Goal: Transaction & Acquisition: Purchase product/service

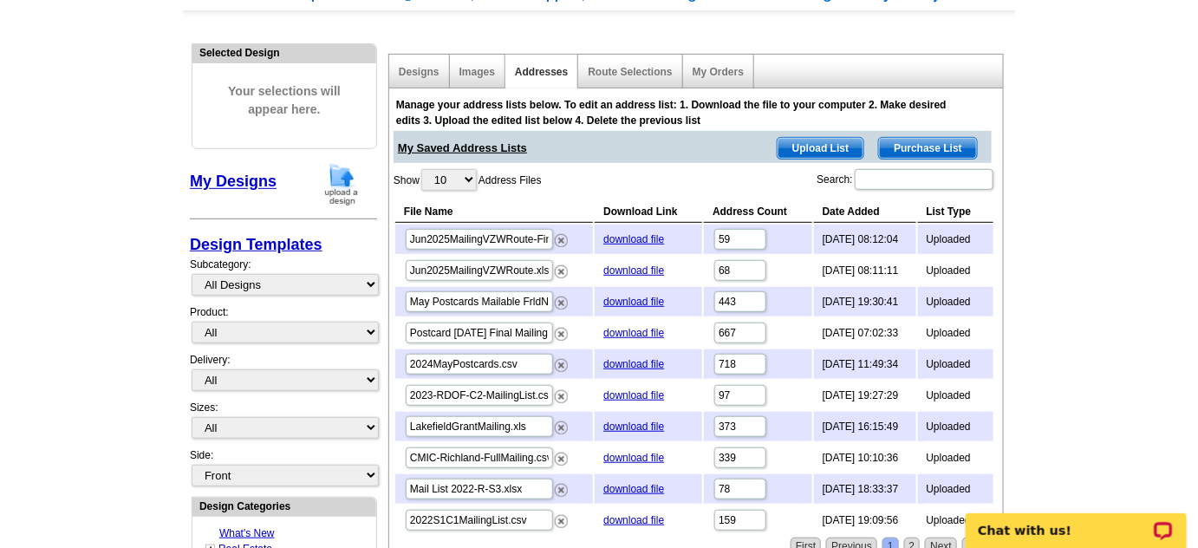
click at [837, 149] on span "Upload List" at bounding box center [820, 148] width 86 height 21
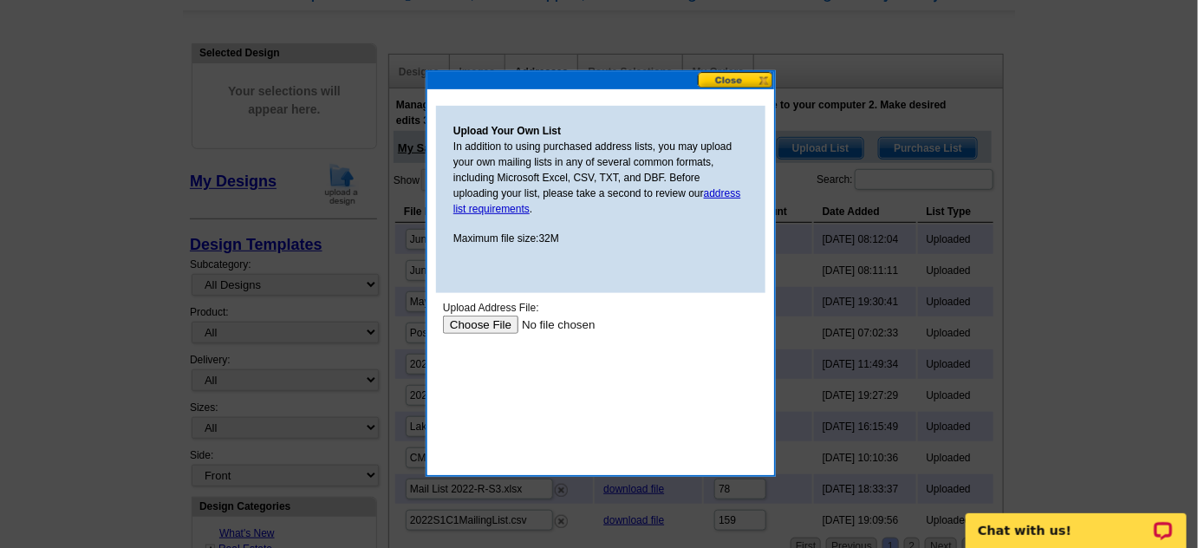
scroll to position [0, 0]
click at [490, 329] on input "file" at bounding box center [551, 324] width 219 height 18
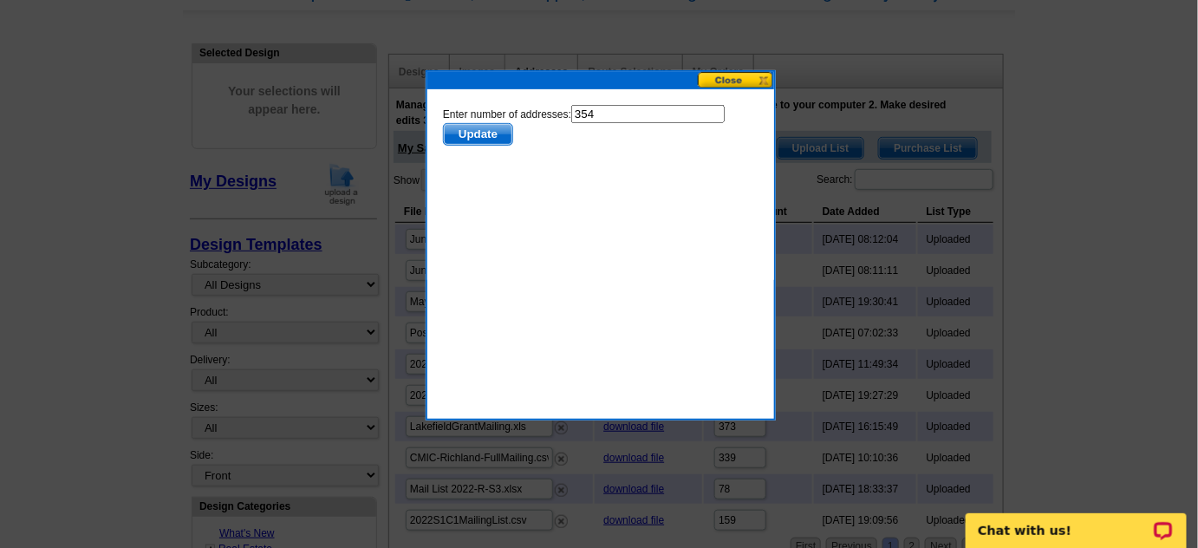
click at [491, 138] on span "Update" at bounding box center [477, 133] width 68 height 21
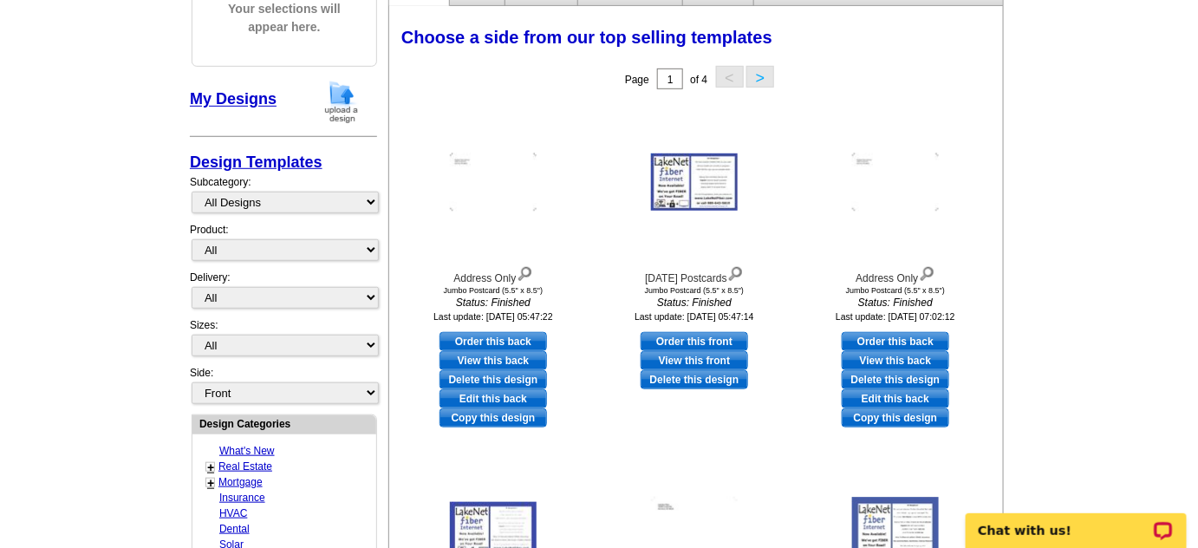
scroll to position [210, 0]
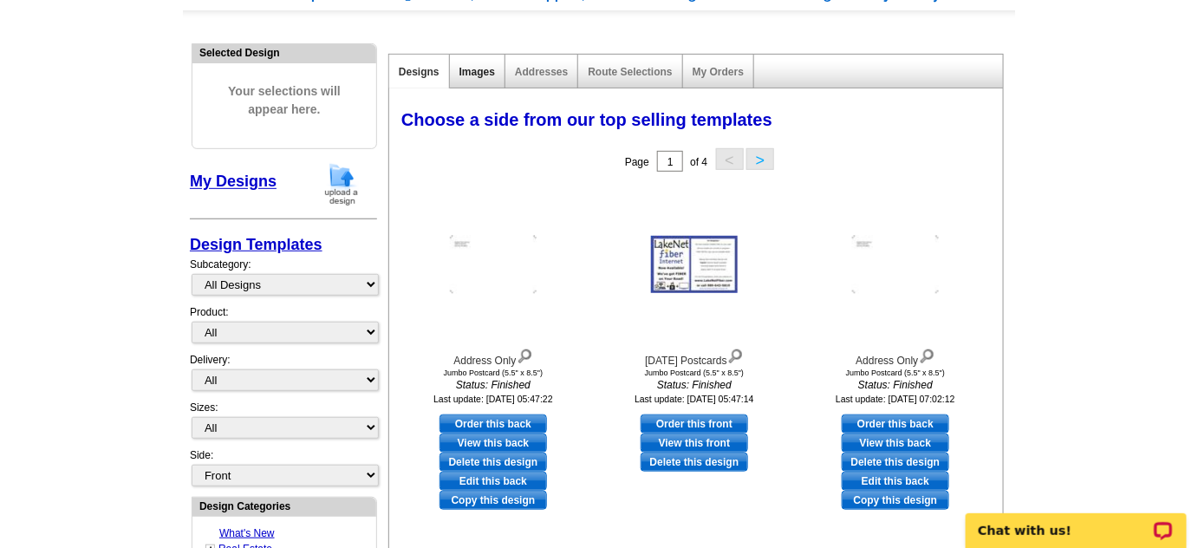
click at [487, 71] on link "Images" at bounding box center [477, 72] width 36 height 12
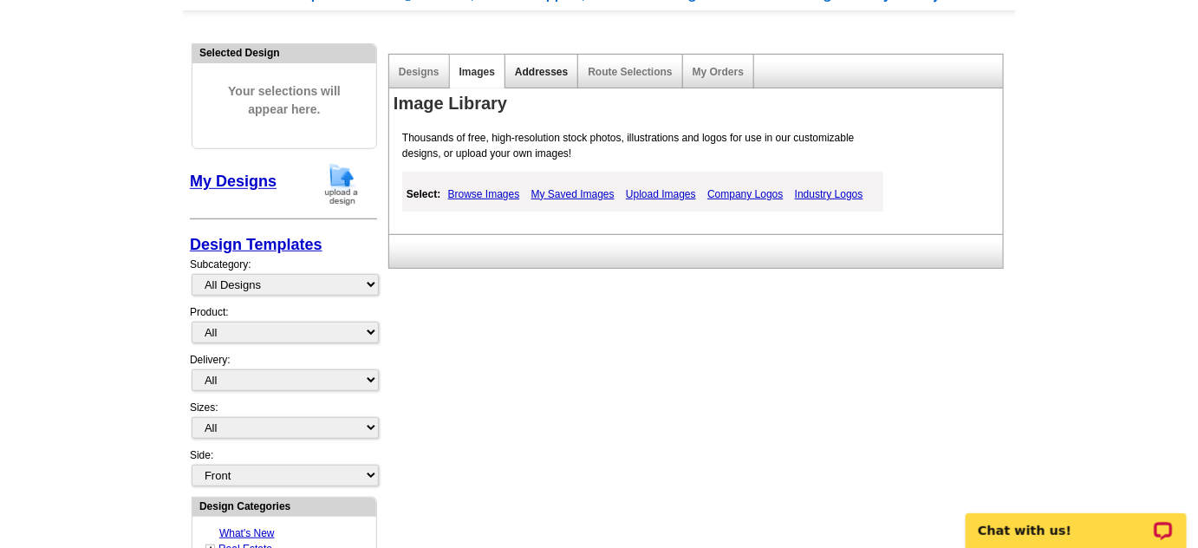
click at [524, 73] on link "Addresses" at bounding box center [541, 72] width 53 height 12
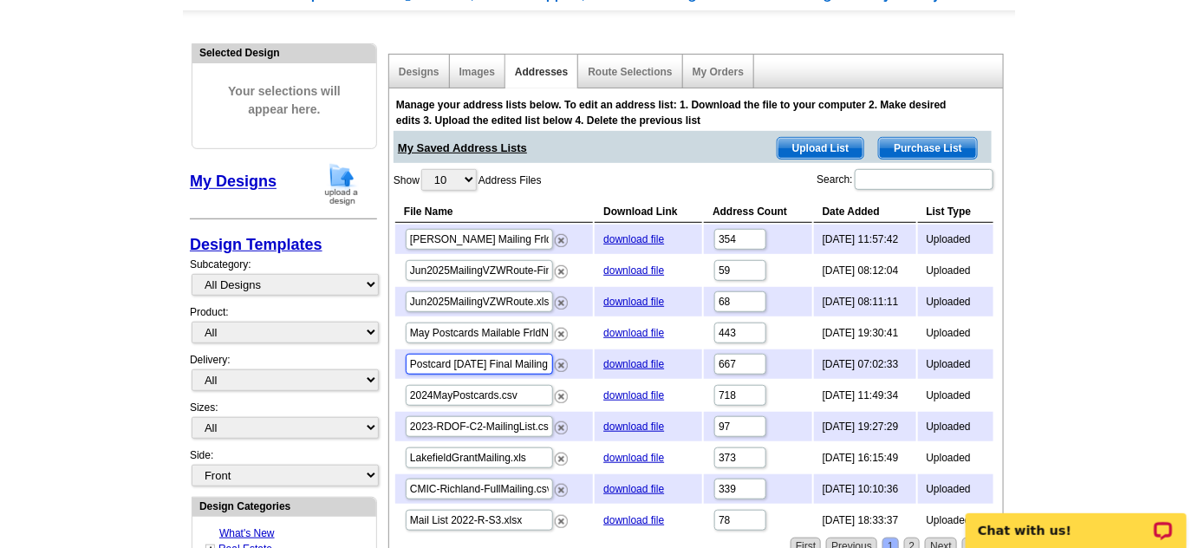
click at [476, 361] on input "Postcard Mar 2025 Final Mailing.xlsx" at bounding box center [479, 364] width 147 height 21
click at [493, 299] on input "Jun2025MailingVZWRoute.xlsx" at bounding box center [479, 301] width 147 height 21
click at [518, 264] on input "Jun2025MailingVZWRoute-Final.xlsx" at bounding box center [479, 270] width 147 height 21
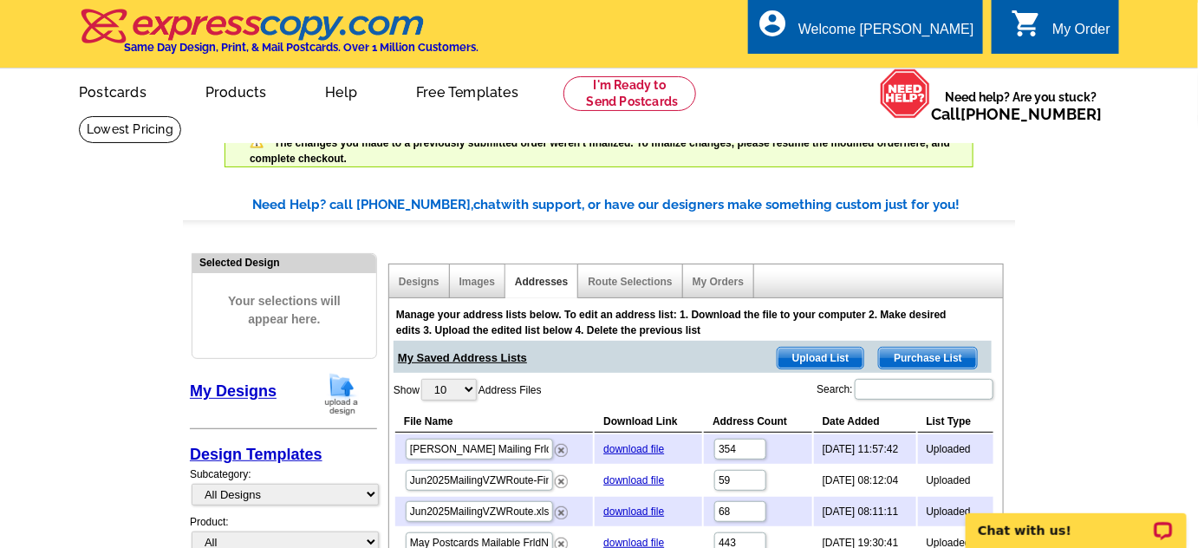
click at [594, 75] on ul "picture_in_picture Postcards store_mall_directory Products keyboard_arrow_down …" at bounding box center [439, 105] width 777 height 75
click at [597, 89] on link at bounding box center [629, 93] width 133 height 35
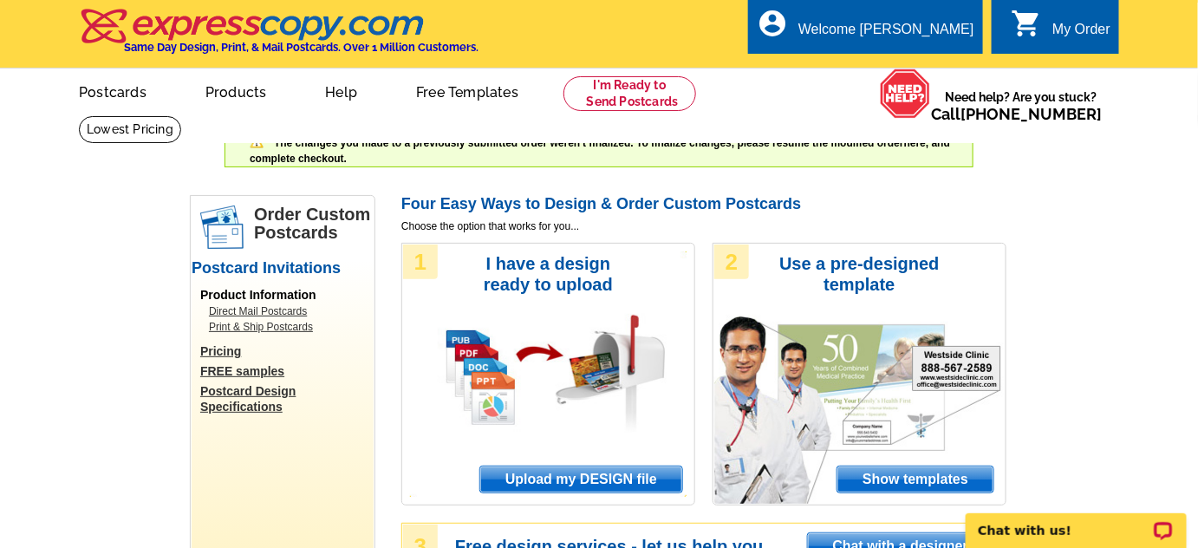
click at [601, 483] on span "Upload my DESIGN file" at bounding box center [581, 479] width 202 height 26
click at [1049, 30] on link "0 shopping_cart My Order" at bounding box center [1061, 30] width 100 height 22
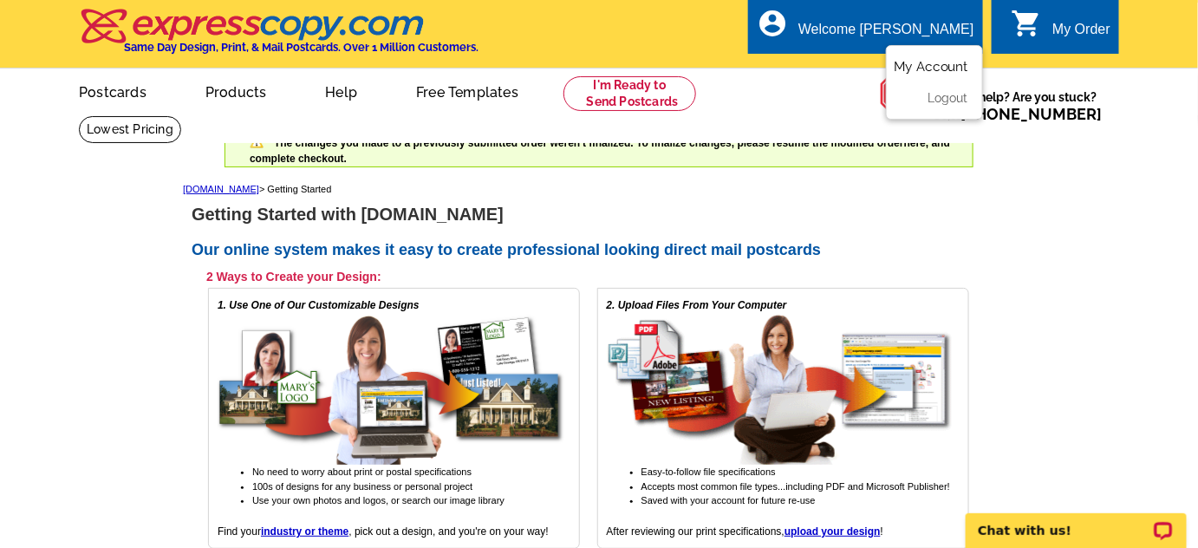
click at [940, 63] on link "My Account" at bounding box center [931, 67] width 75 height 16
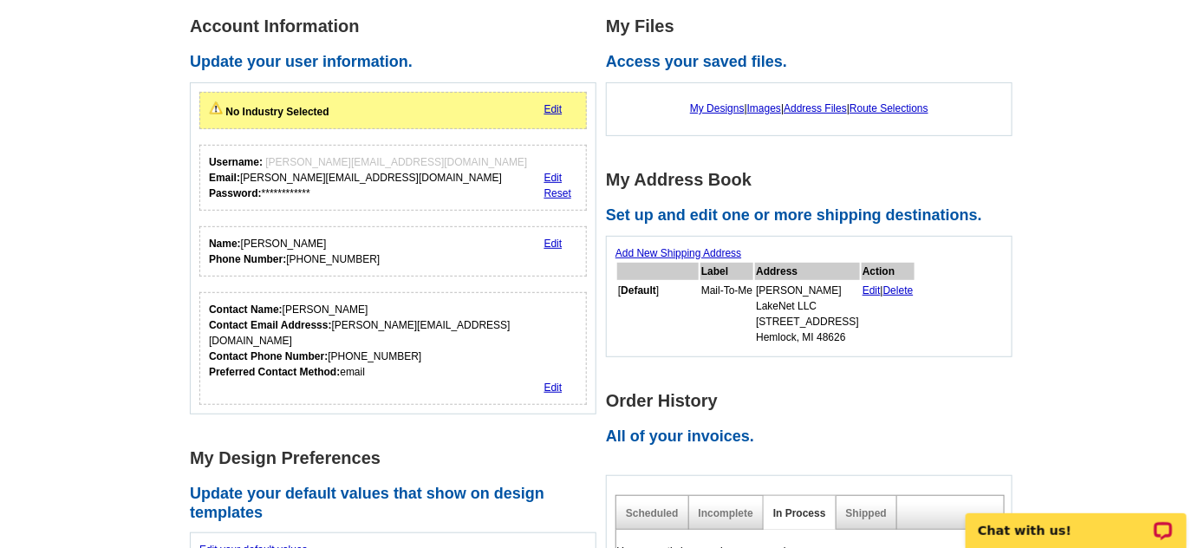
scroll to position [177, 0]
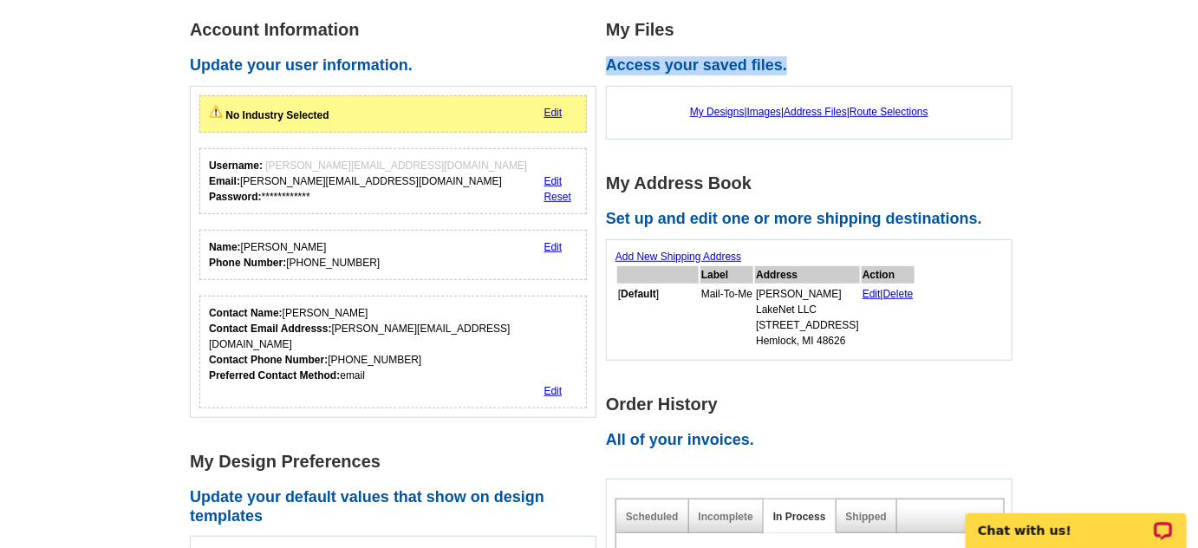
drag, startPoint x: 608, startPoint y: 69, endPoint x: 823, endPoint y: 66, distance: 215.0
click at [823, 66] on h2 "Access your saved files." at bounding box center [814, 65] width 416 height 19
click at [829, 68] on h2 "Access your saved files." at bounding box center [814, 65] width 416 height 19
click at [722, 113] on link "My Designs" at bounding box center [717, 112] width 55 height 12
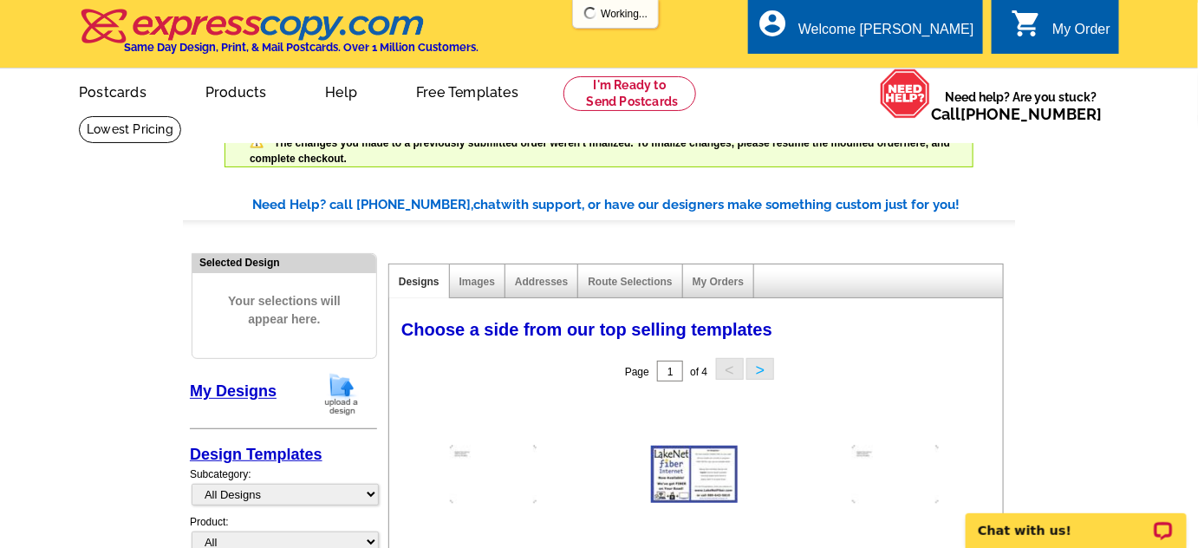
scroll to position [210, 0]
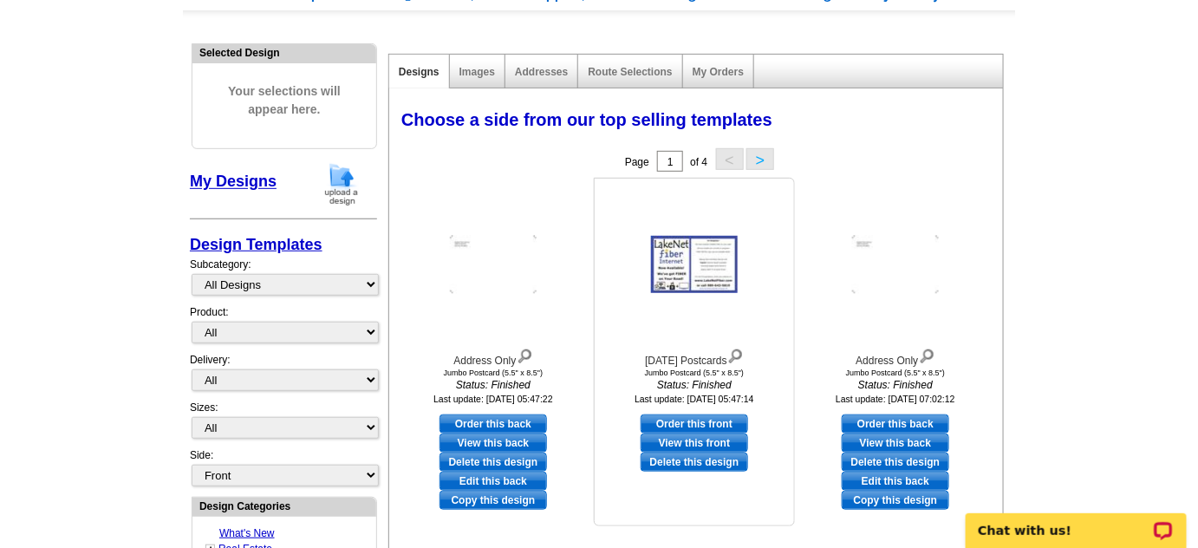
click at [709, 440] on link "View this front" at bounding box center [693, 442] width 107 height 19
click at [693, 423] on link "Order this front" at bounding box center [693, 423] width 107 height 19
select select "2"
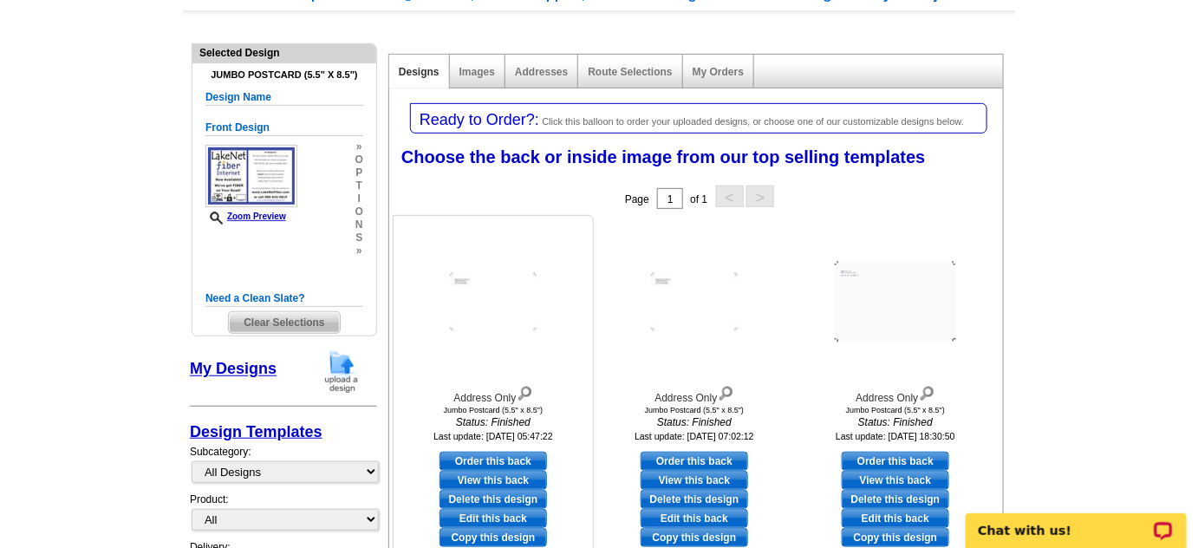
click at [491, 462] on link "Order this back" at bounding box center [492, 461] width 107 height 19
select select "front"
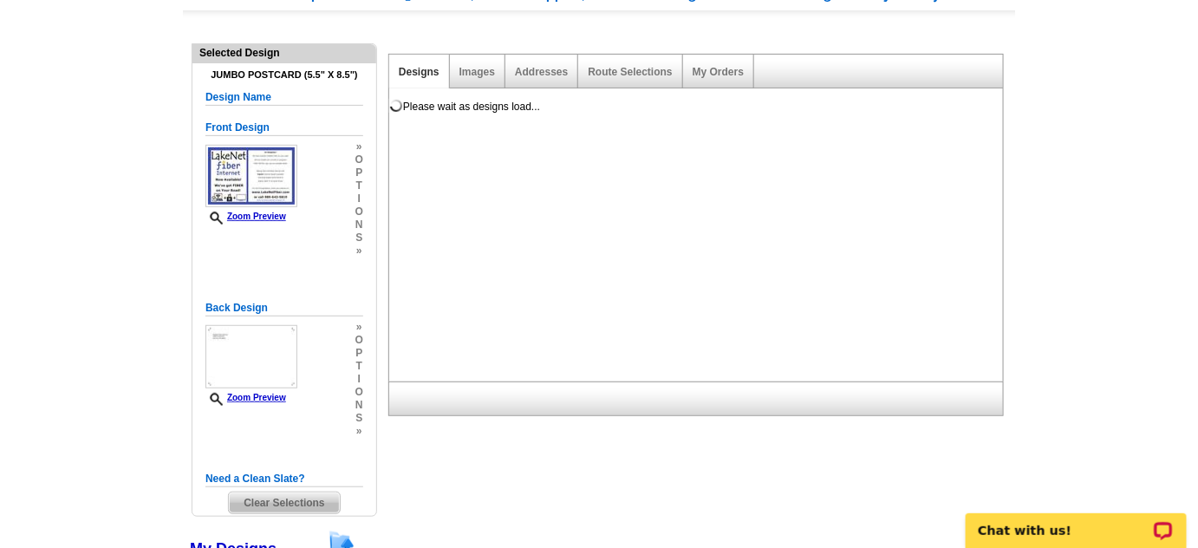
scroll to position [0, 0]
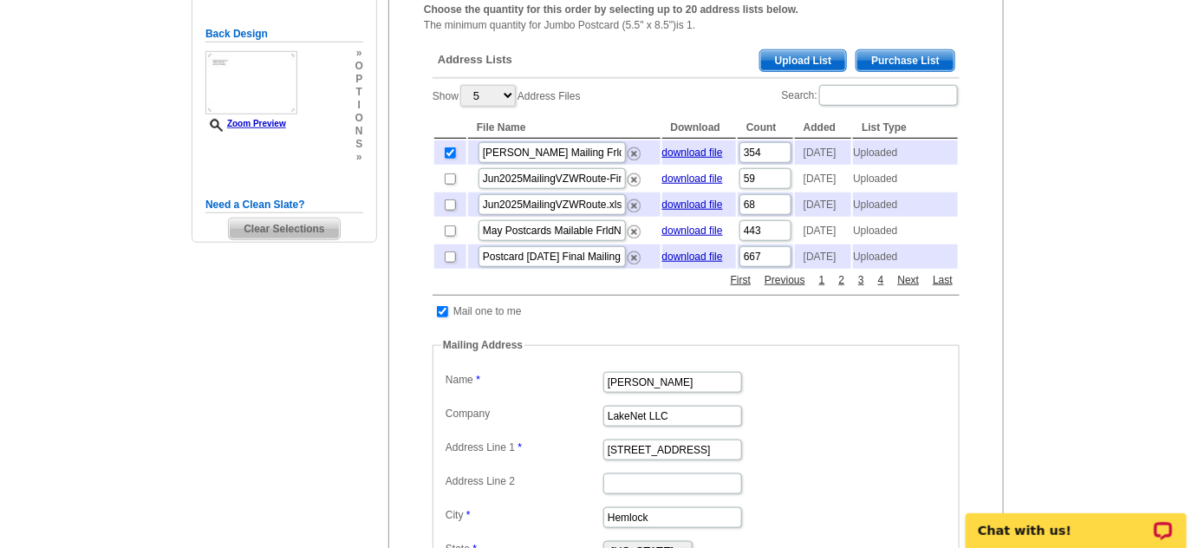
scroll to position [210, 0]
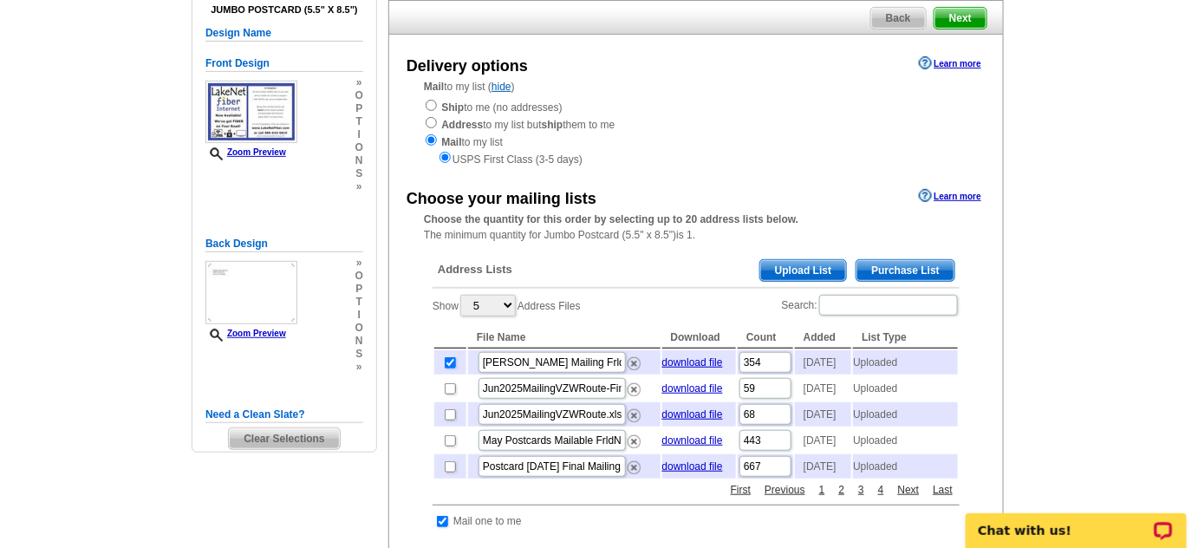
click at [963, 17] on span "Next" at bounding box center [960, 18] width 52 height 21
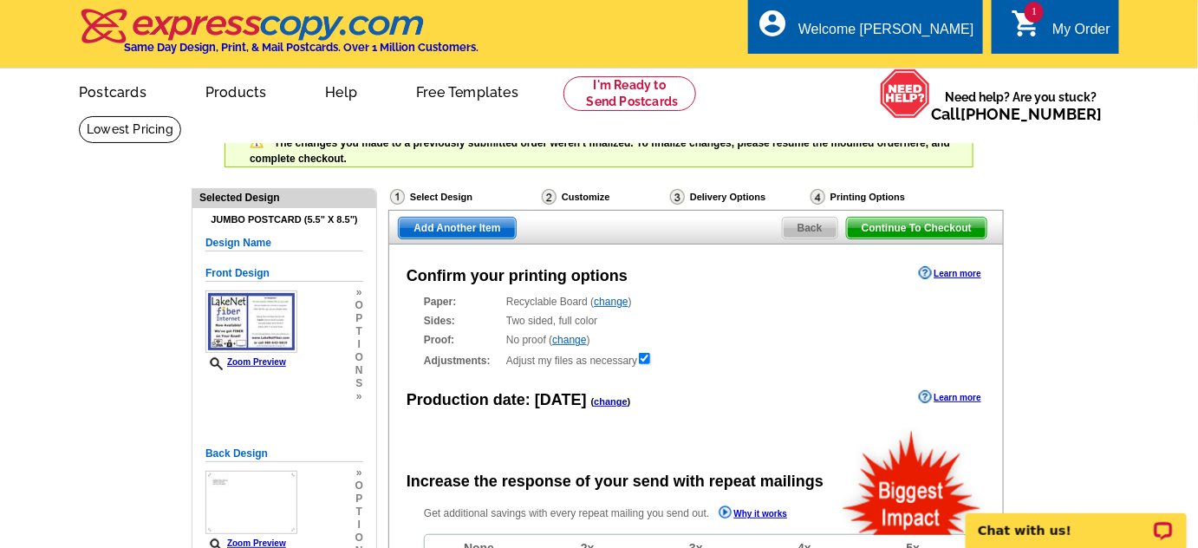
radio input "false"
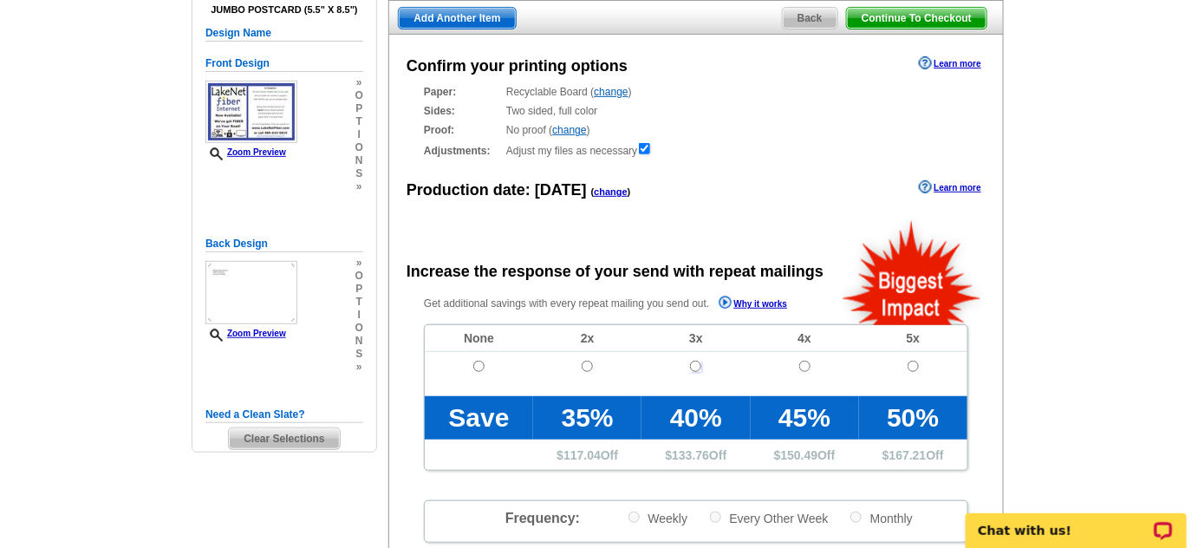
click at [696, 365] on input "radio" at bounding box center [695, 366] width 11 height 11
radio input "true"
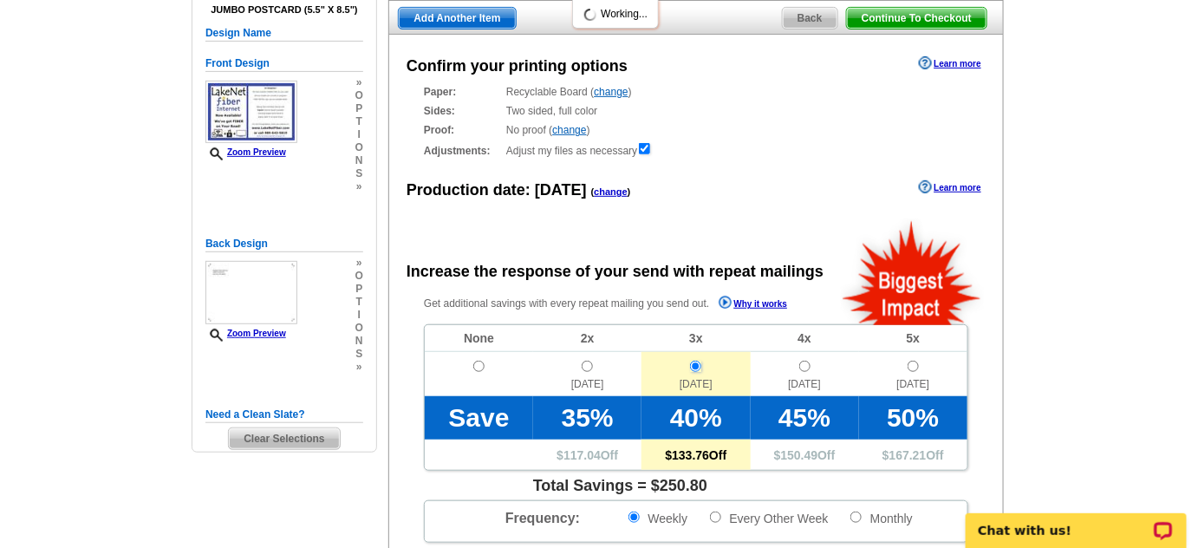
scroll to position [419, 0]
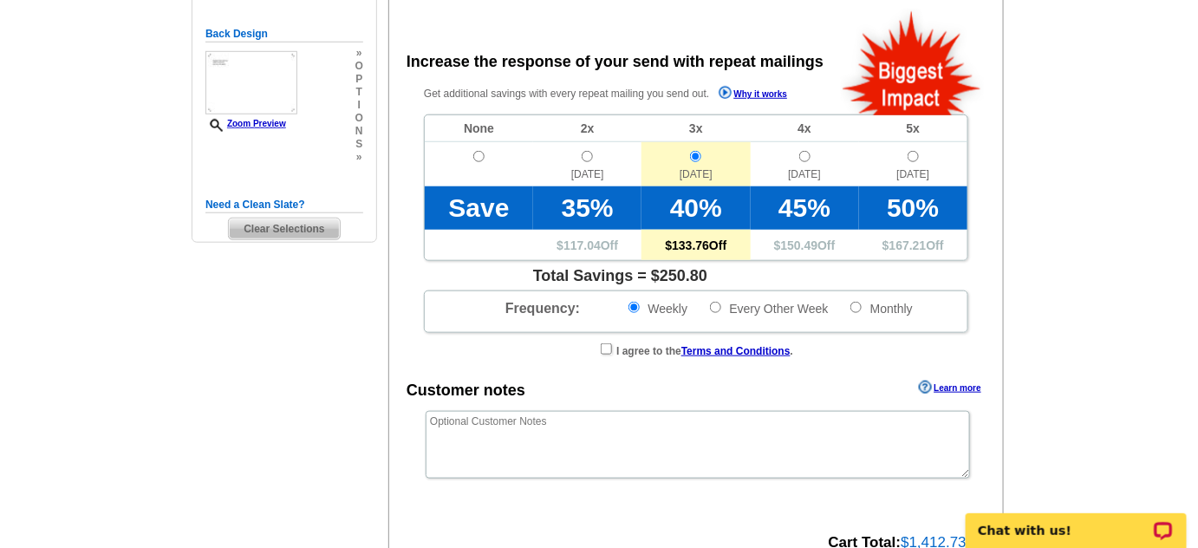
click at [609, 352] on div "I agree to the Terms and Conditions ." at bounding box center [695, 349] width 527 height 17
click at [601, 350] on input "checkbox" at bounding box center [606, 348] width 11 height 11
checkbox input "true"
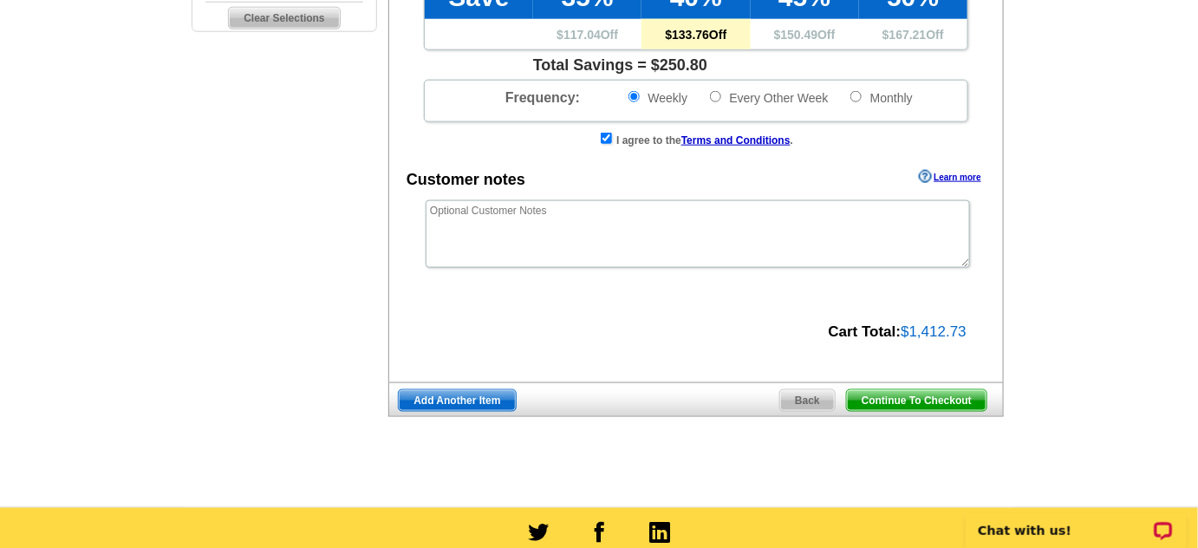
click at [951, 396] on span "Continue To Checkout" at bounding box center [917, 400] width 140 height 21
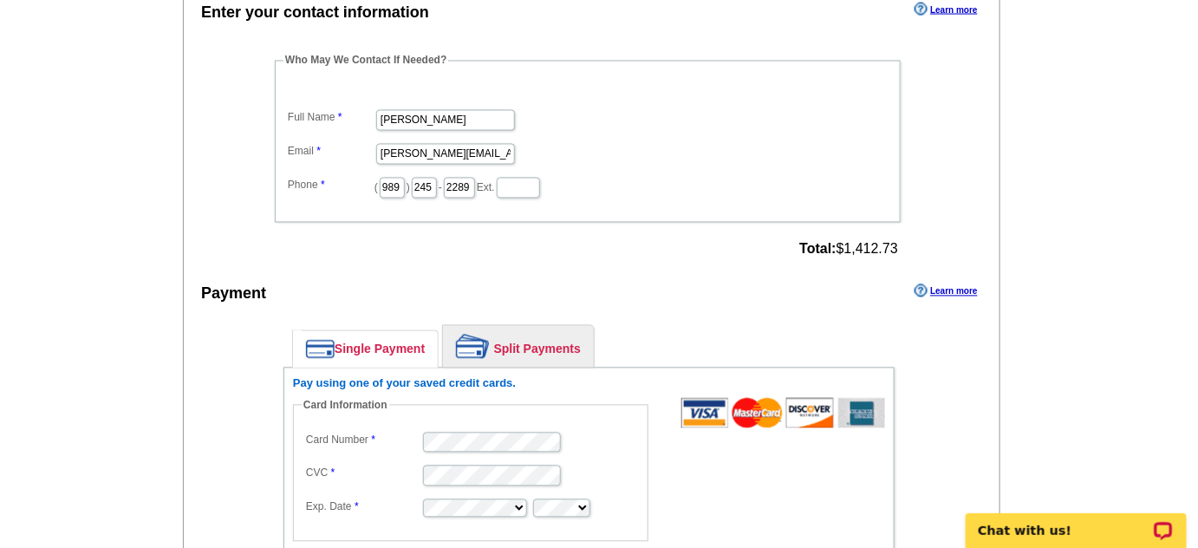
scroll to position [840, 0]
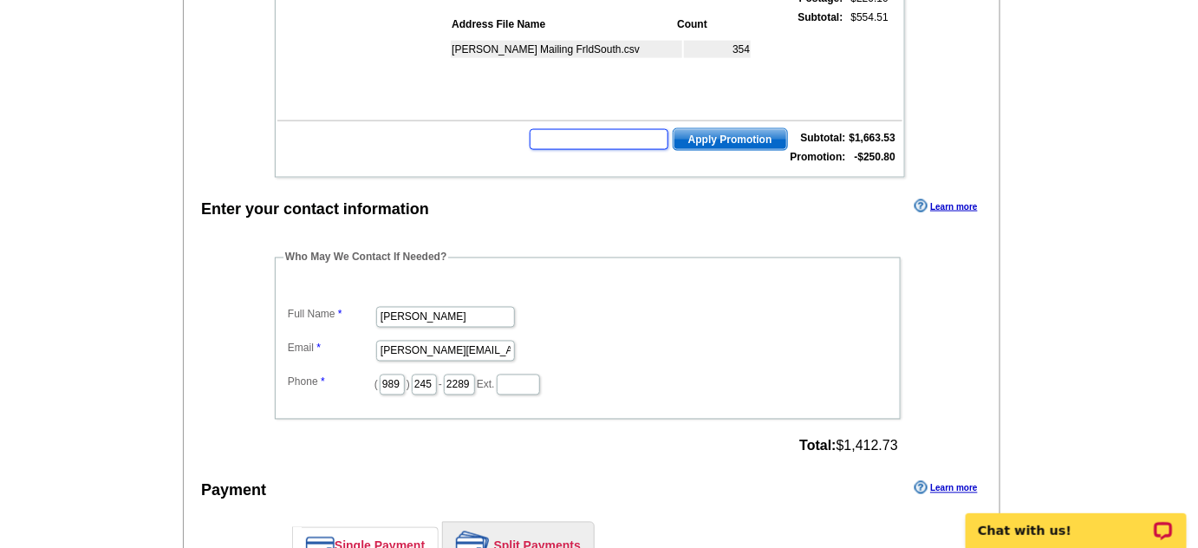
click at [587, 134] on input "text" at bounding box center [599, 139] width 139 height 21
type input "CC2330"
click at [742, 131] on span "Apply Promotion" at bounding box center [730, 139] width 114 height 21
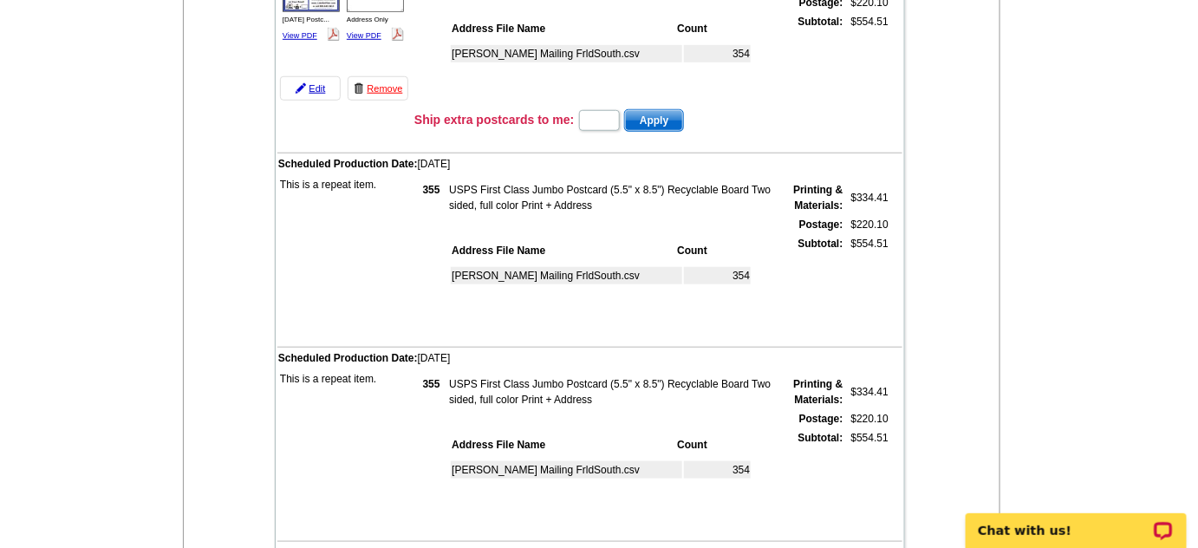
scroll to position [210, 0]
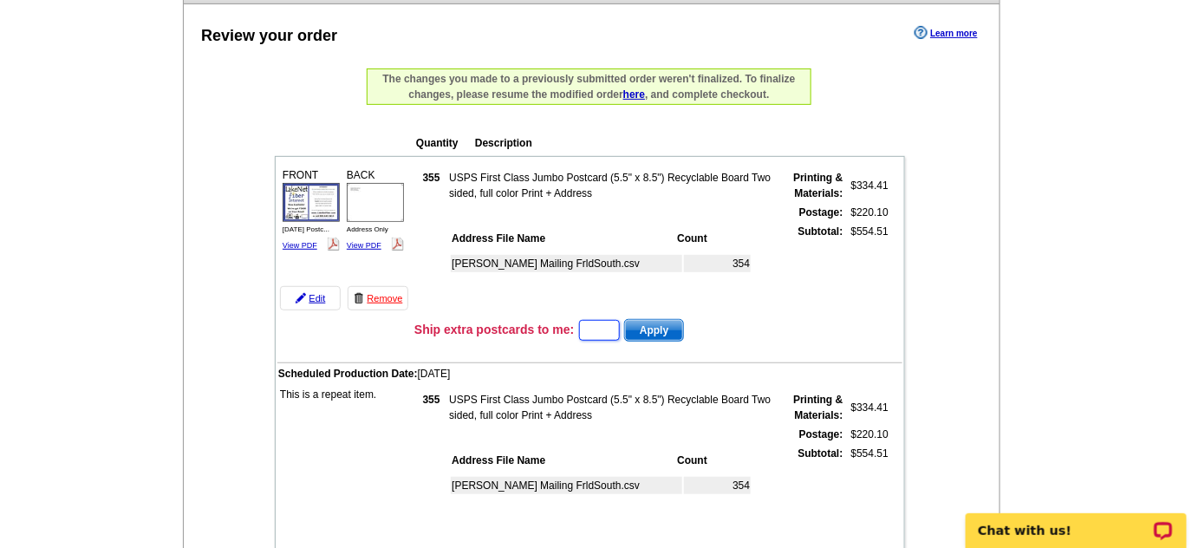
click at [609, 328] on input "text" at bounding box center [599, 330] width 41 height 21
type input "1"
click at [674, 329] on span "Apply" at bounding box center [654, 330] width 58 height 21
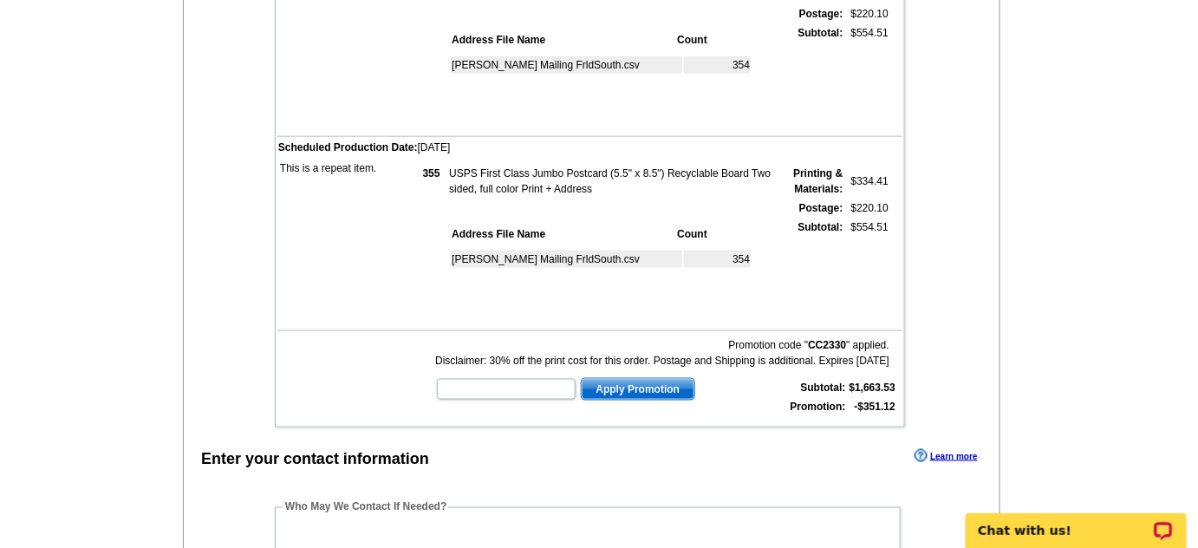
scroll to position [840, 0]
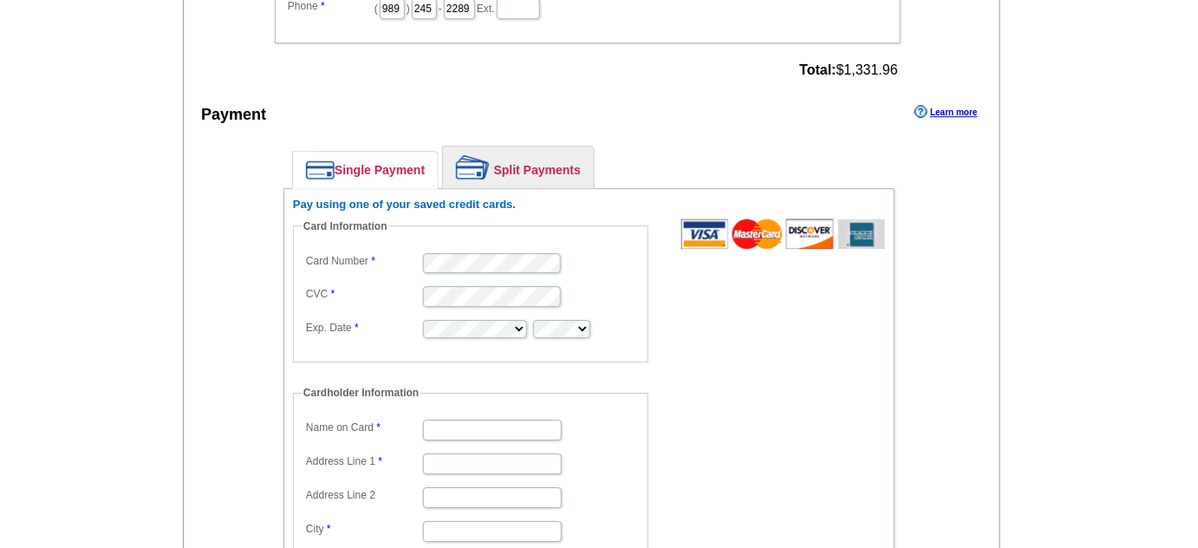
click at [651, 332] on dd "Card Information Card Number CVC Exp. Date" at bounding box center [479, 290] width 373 height 144
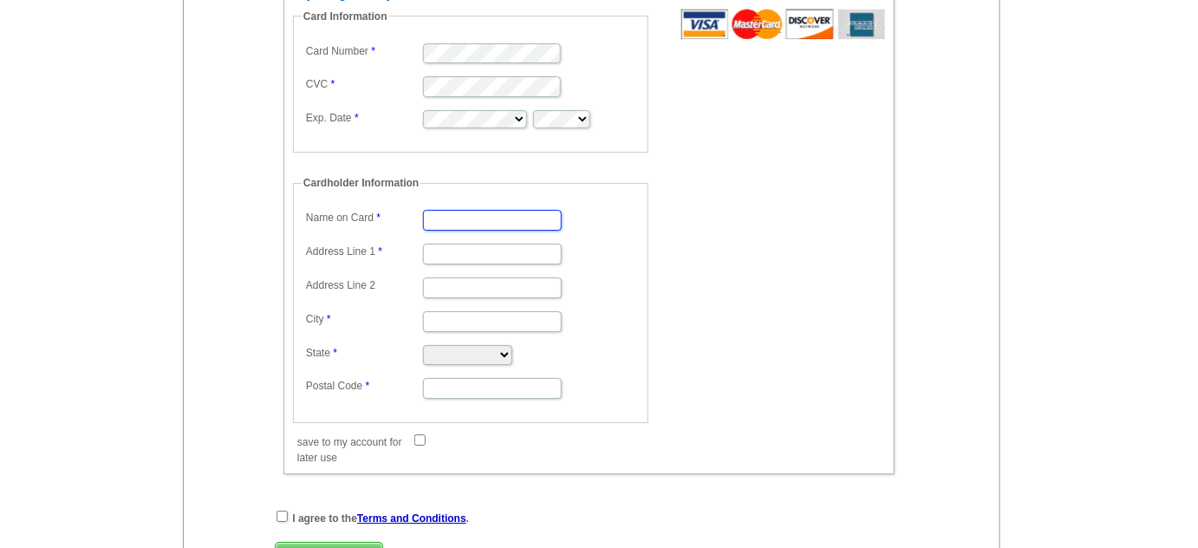
click at [467, 210] on input "Name on Card" at bounding box center [492, 220] width 139 height 21
type input "[PERSON_NAME]"
type input "[STREET_ADDRESS]"
type input "Hemlock"
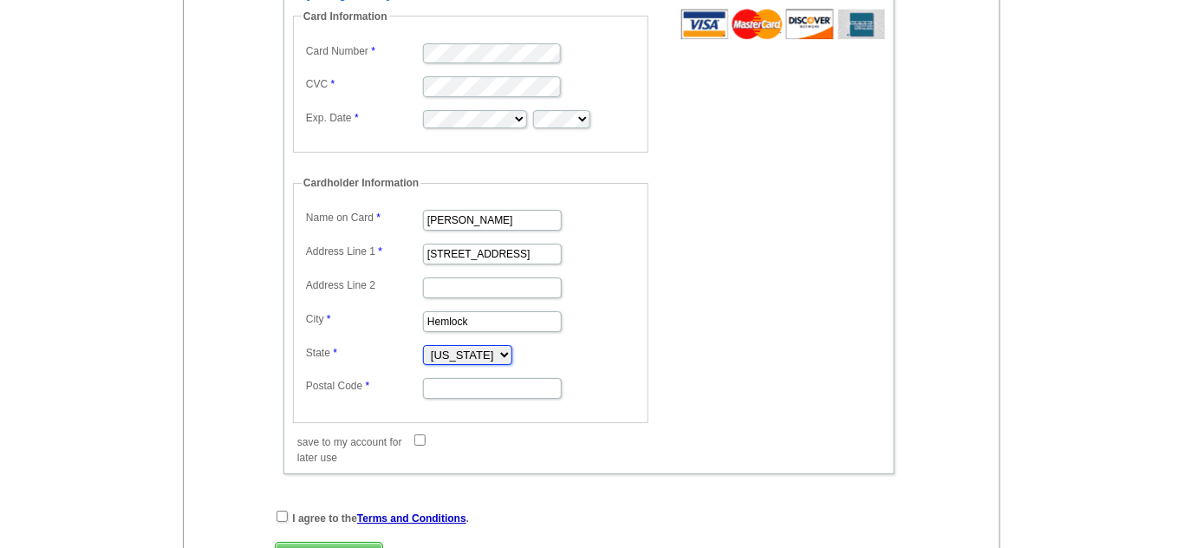
select select "MI"
type input "48626"
click at [758, 338] on form "Card Information Card Number CVC Exp. Date Cardholder Information Name on Card …" at bounding box center [589, 228] width 592 height 439
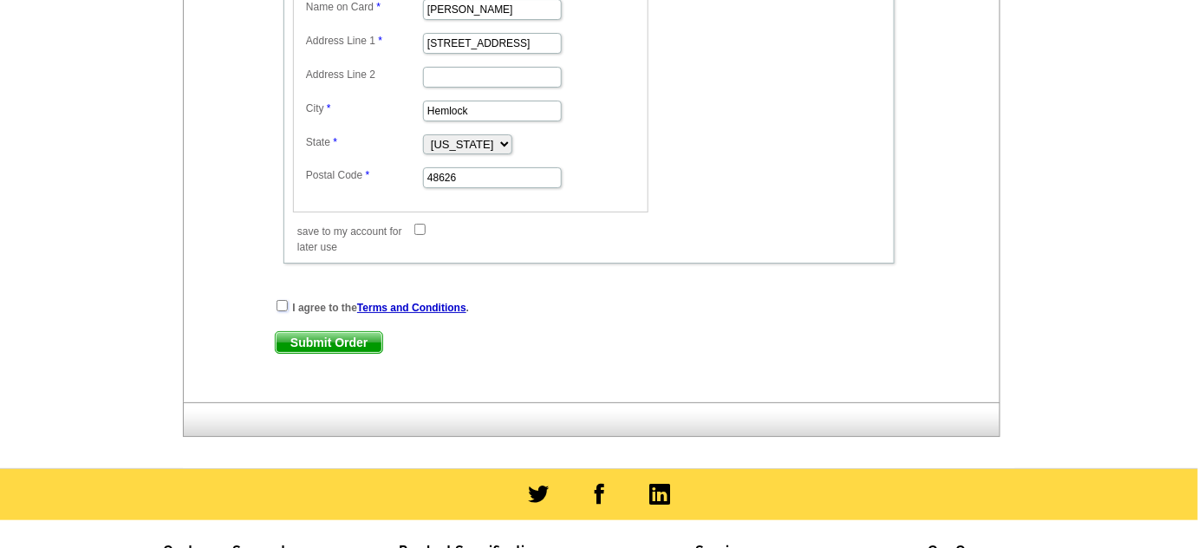
click at [283, 300] on input "checkbox" at bounding box center [281, 305] width 11 height 11
checkbox input "true"
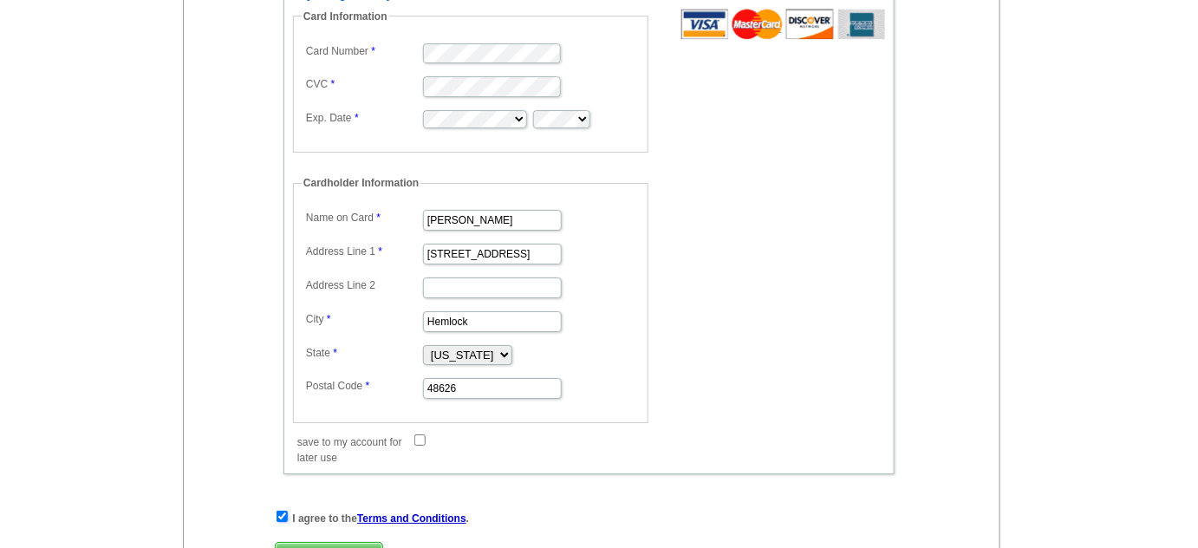
scroll to position [2310, 0]
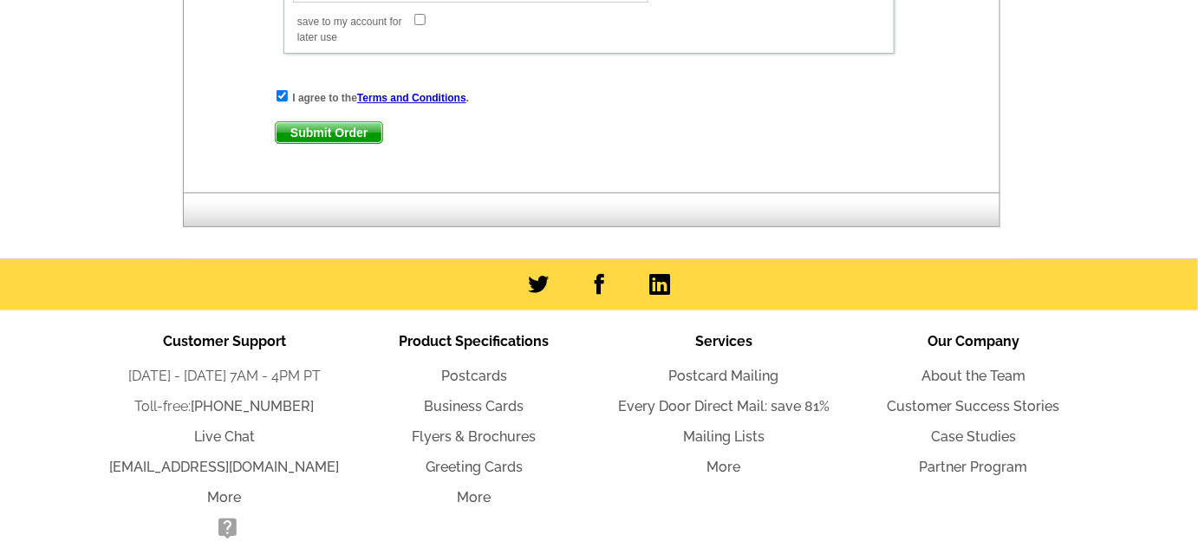
click at [316, 122] on span "Submit Order" at bounding box center [329, 132] width 107 height 21
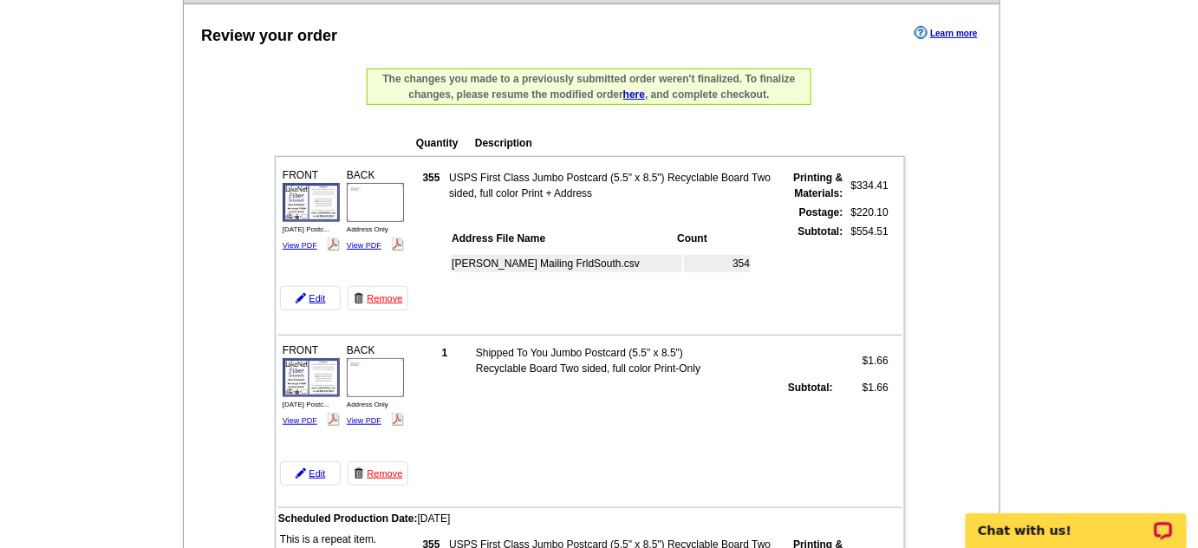
scroll to position [419, 0]
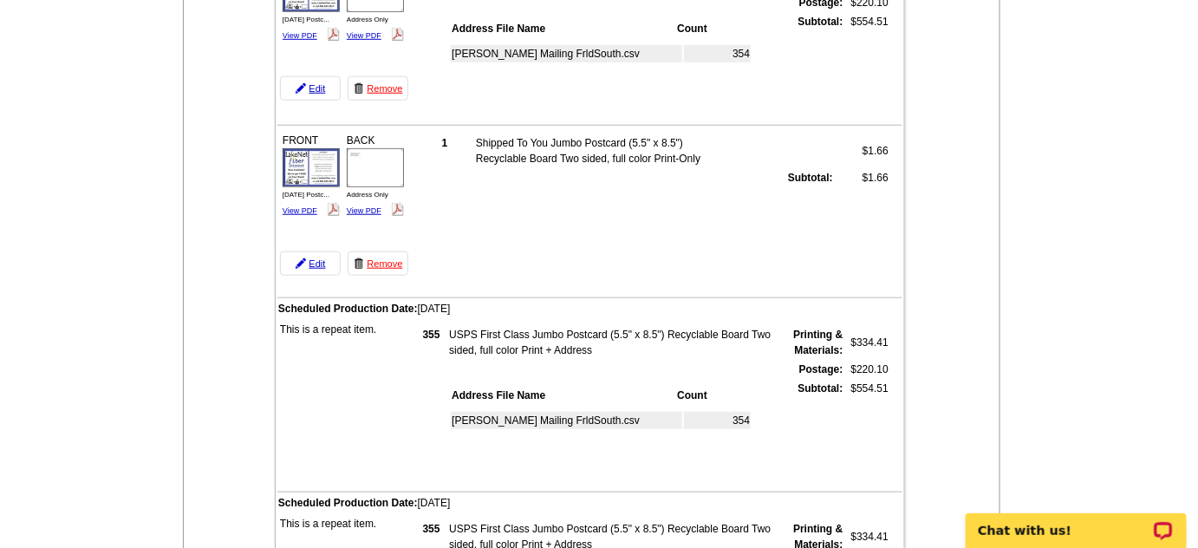
drag, startPoint x: 387, startPoint y: 263, endPoint x: 686, endPoint y: 61, distance: 362.0
click at [387, 263] on link "Remove" at bounding box center [378, 263] width 61 height 24
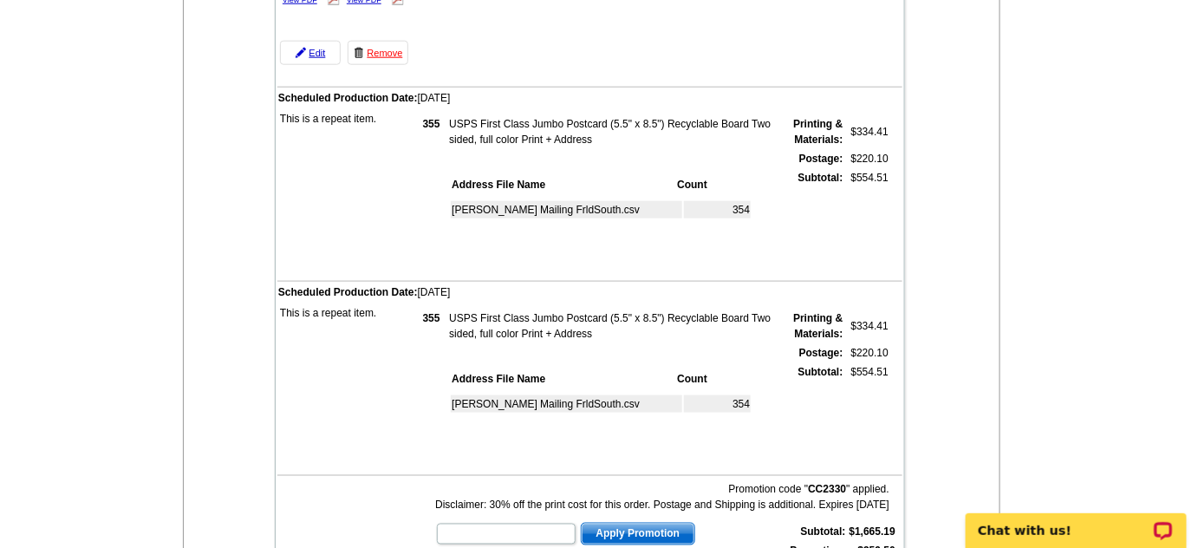
scroll to position [840, 0]
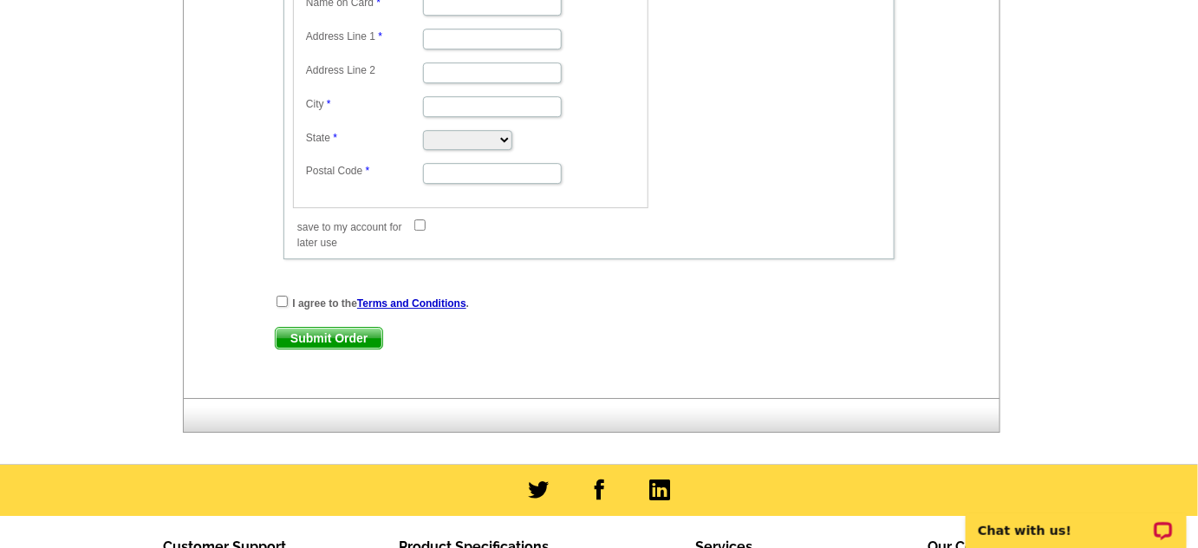
scroll to position [1890, 0]
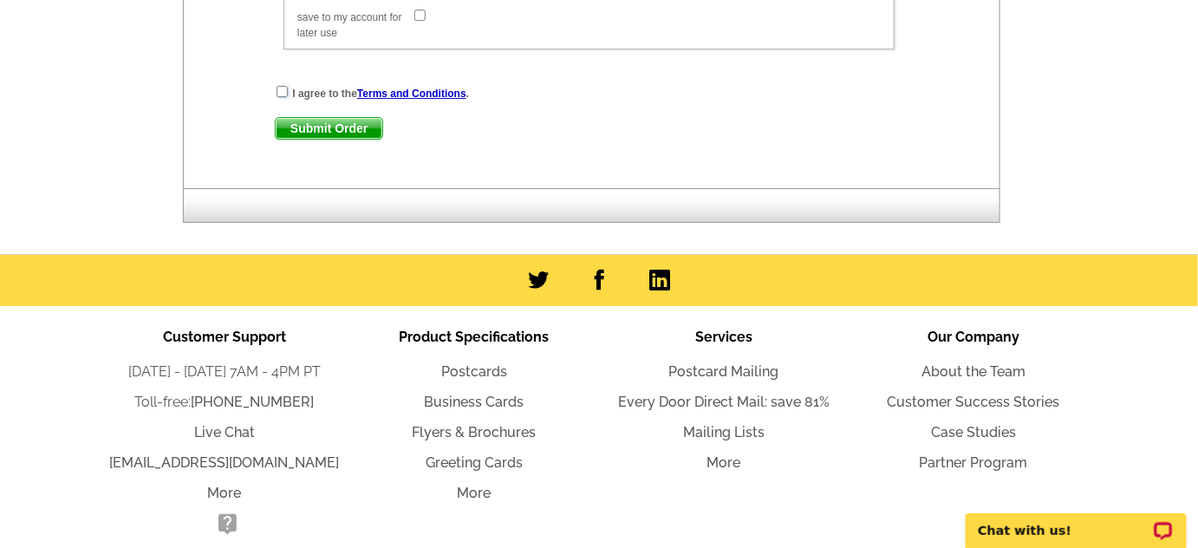
click at [284, 86] on input "checkbox" at bounding box center [281, 91] width 11 height 11
checkbox input "true"
click at [302, 118] on span "Submit Order" at bounding box center [329, 128] width 107 height 21
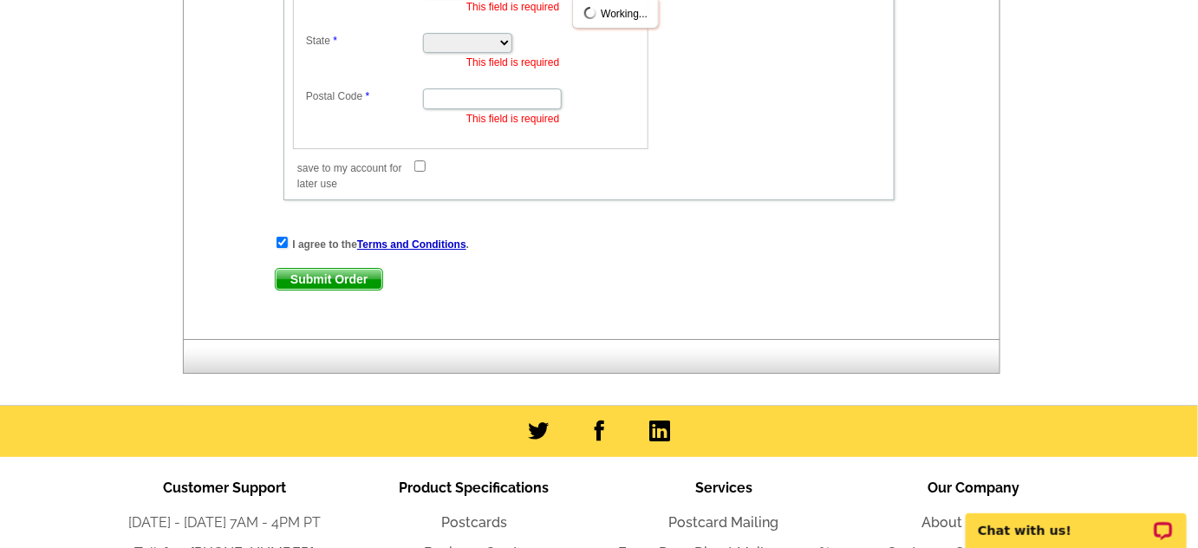
scroll to position [2041, 0]
